Goal: Navigation & Orientation: Understand site structure

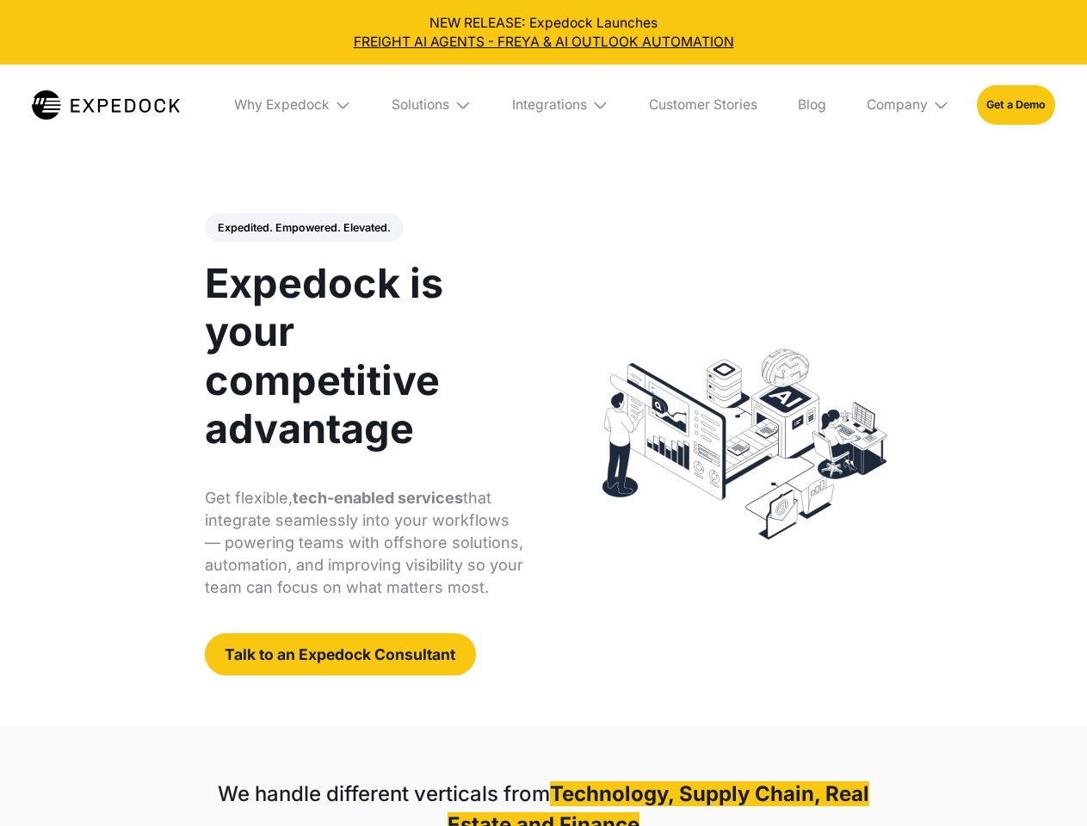
select select
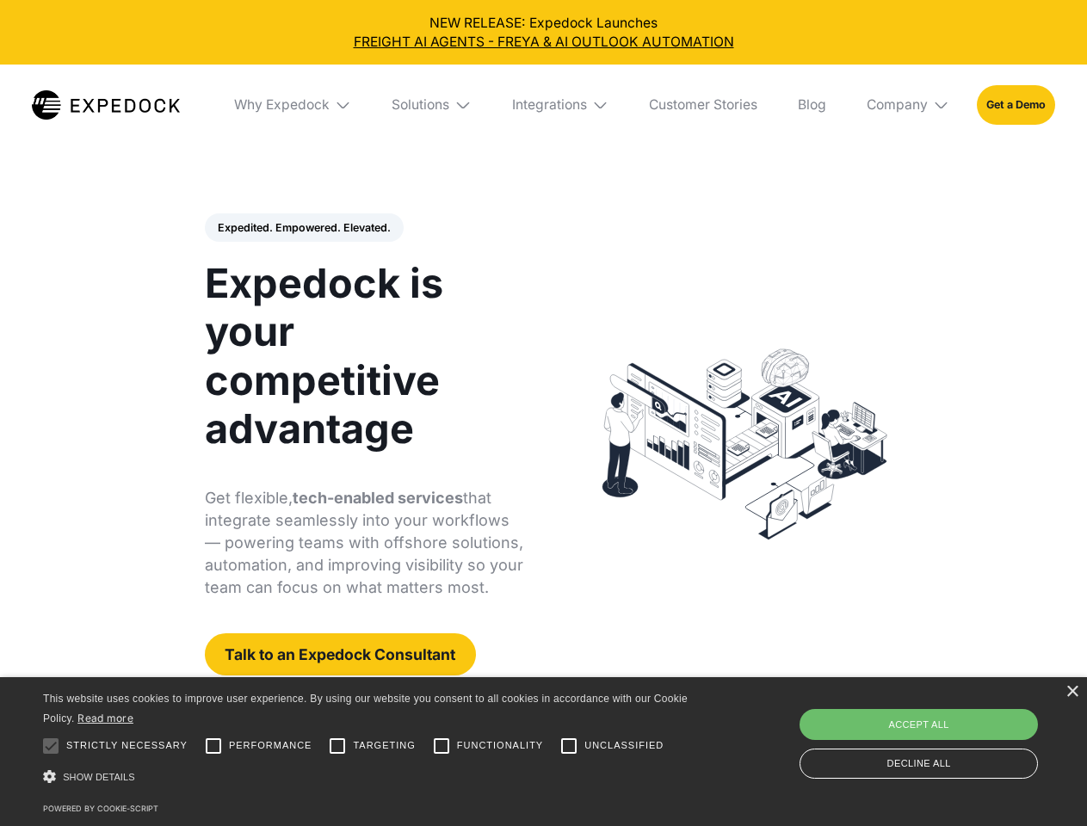
click at [543, 105] on div "Integrations" at bounding box center [549, 104] width 75 height 17
click at [293, 105] on div "Why Expedock" at bounding box center [267, 104] width 96 height 17
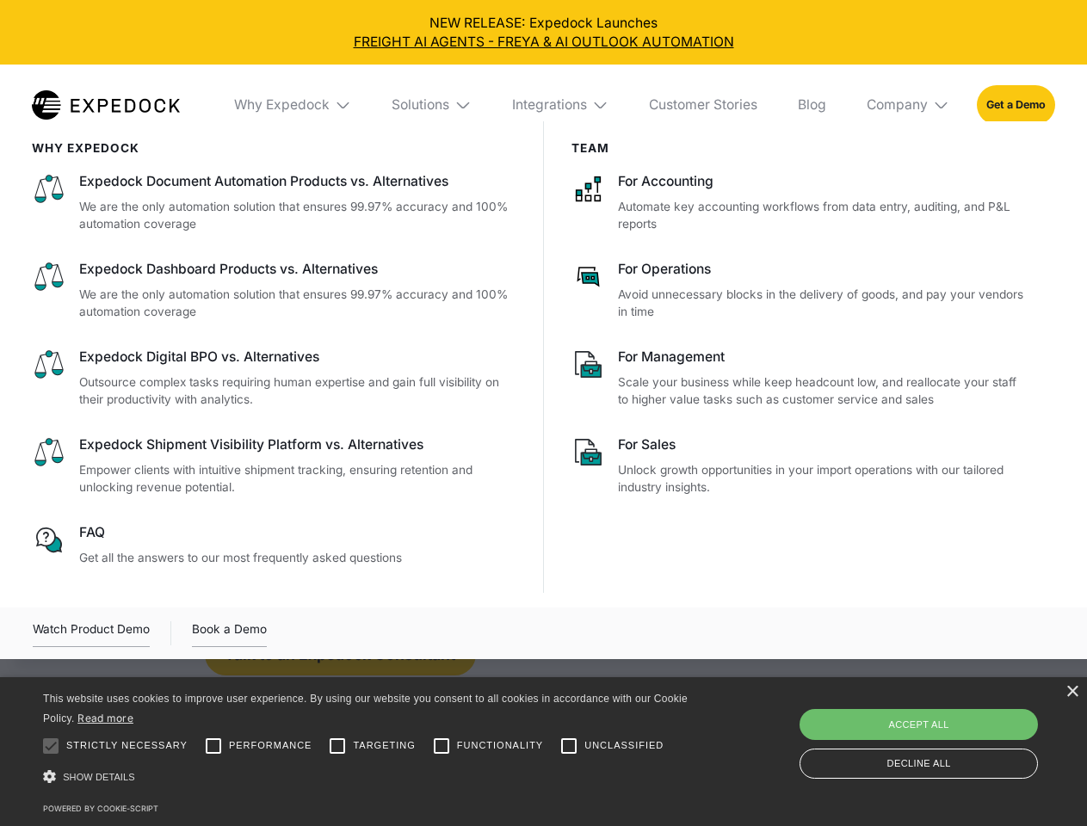
click at [433, 105] on div "Solutions" at bounding box center [421, 104] width 58 height 17
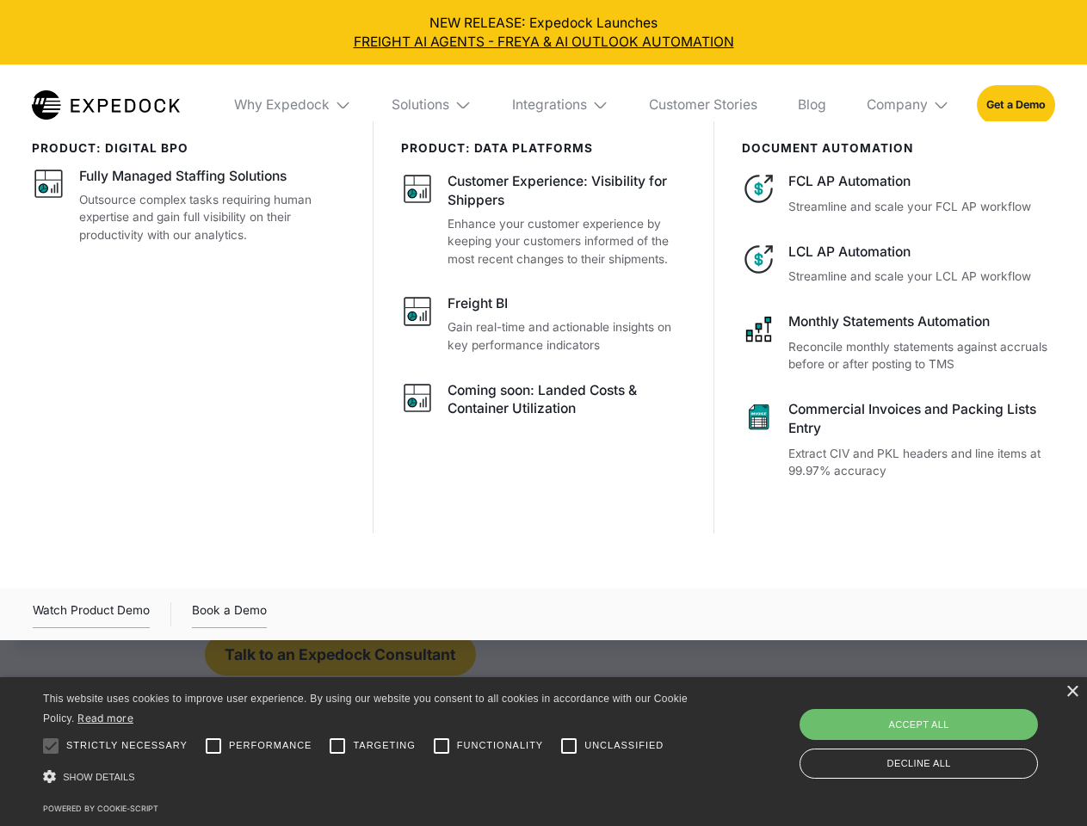
click at [561, 105] on div "Integrations" at bounding box center [549, 104] width 75 height 17
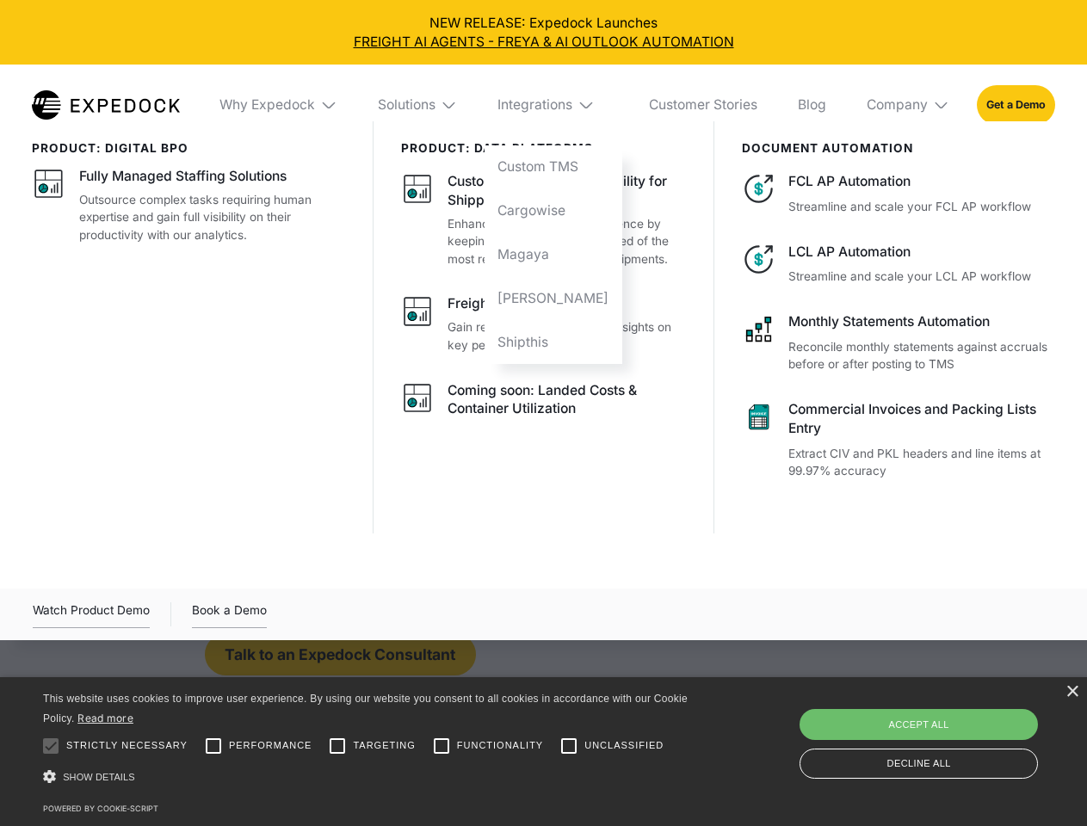
click at [909, 105] on div "Company" at bounding box center [897, 104] width 61 height 17
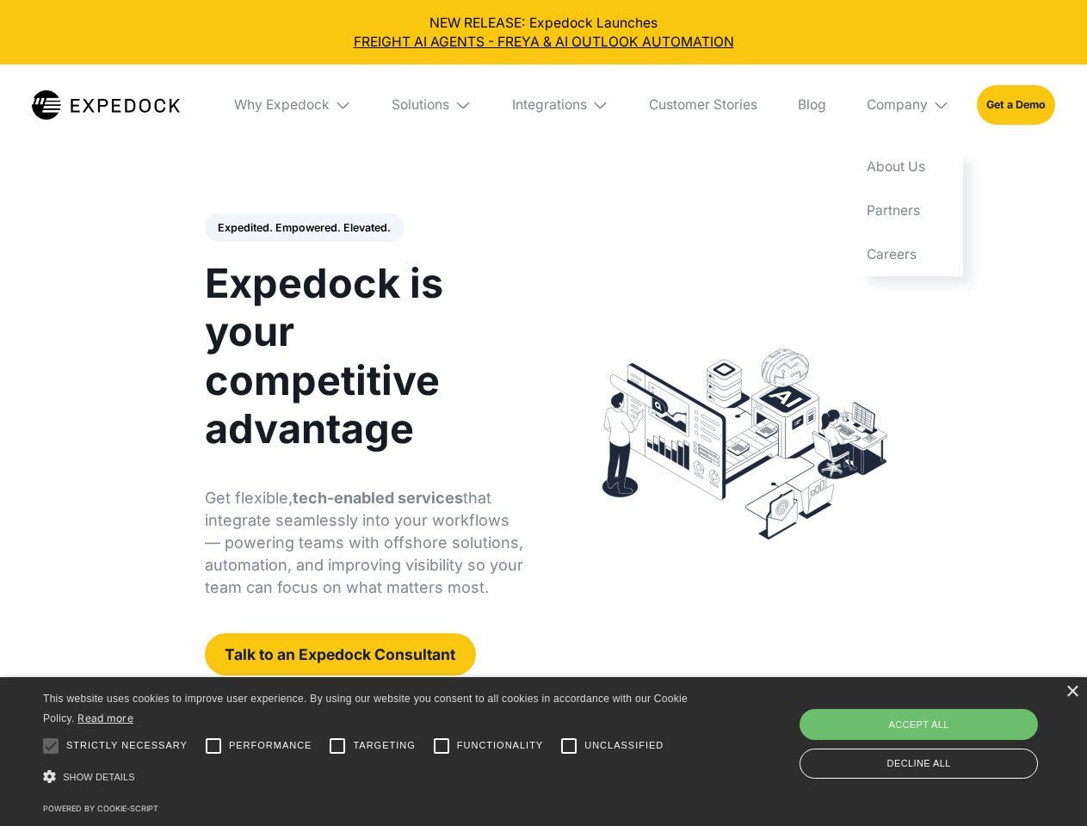
click at [303, 228] on div "Expedited. Empowered. Elevated. Automate Freight Document Extraction at 99.97% …" at bounding box center [364, 444] width 319 height 463
click at [51, 746] on div at bounding box center [51, 746] width 34 height 34
click at [213, 746] on input "Performance" at bounding box center [213, 746] width 34 height 34
checkbox input "true"
click at [337, 746] on input "Targeting" at bounding box center [337, 746] width 34 height 34
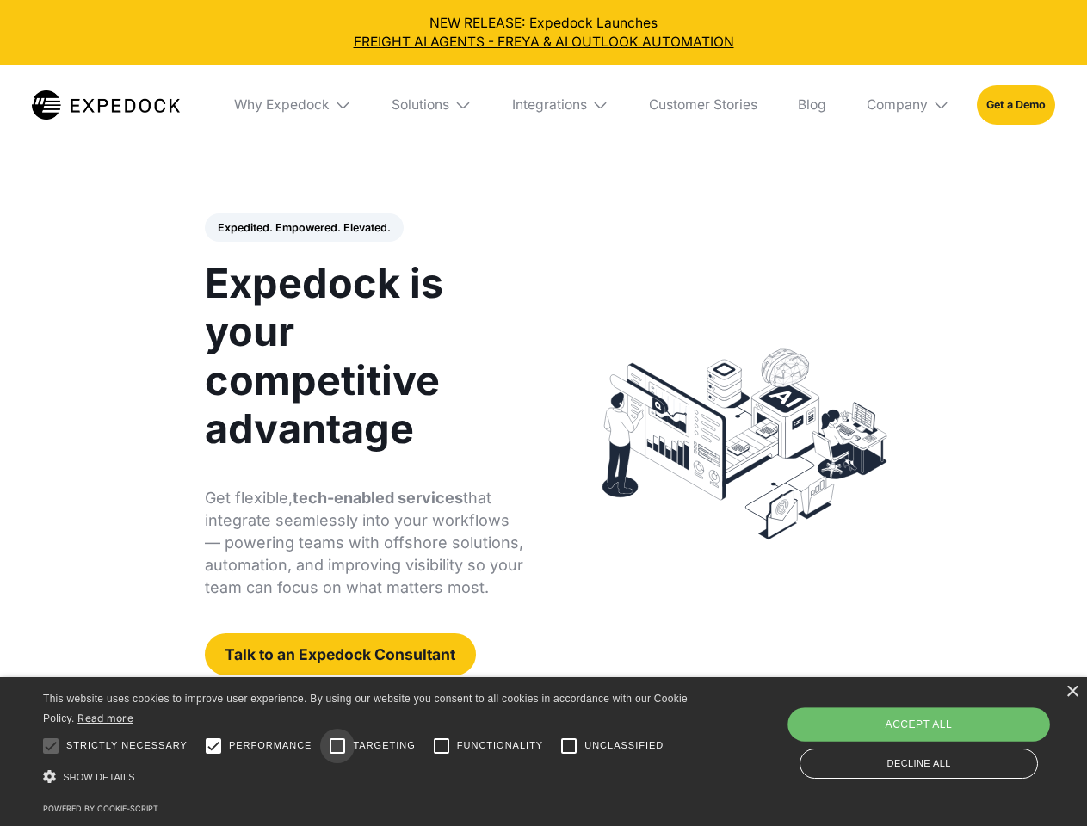
checkbox input "true"
click at [441, 746] on input "Functionality" at bounding box center [441, 746] width 34 height 34
checkbox input "true"
